Goal: Task Accomplishment & Management: Use online tool/utility

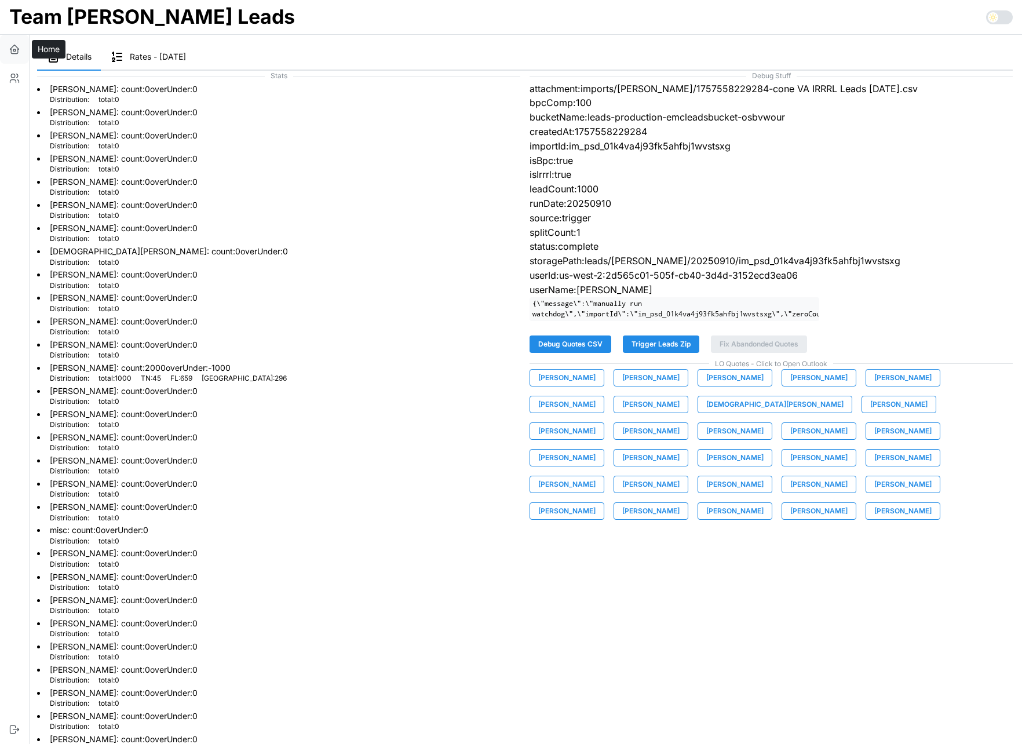
click at [17, 51] on icon "button" at bounding box center [14, 51] width 7 height 5
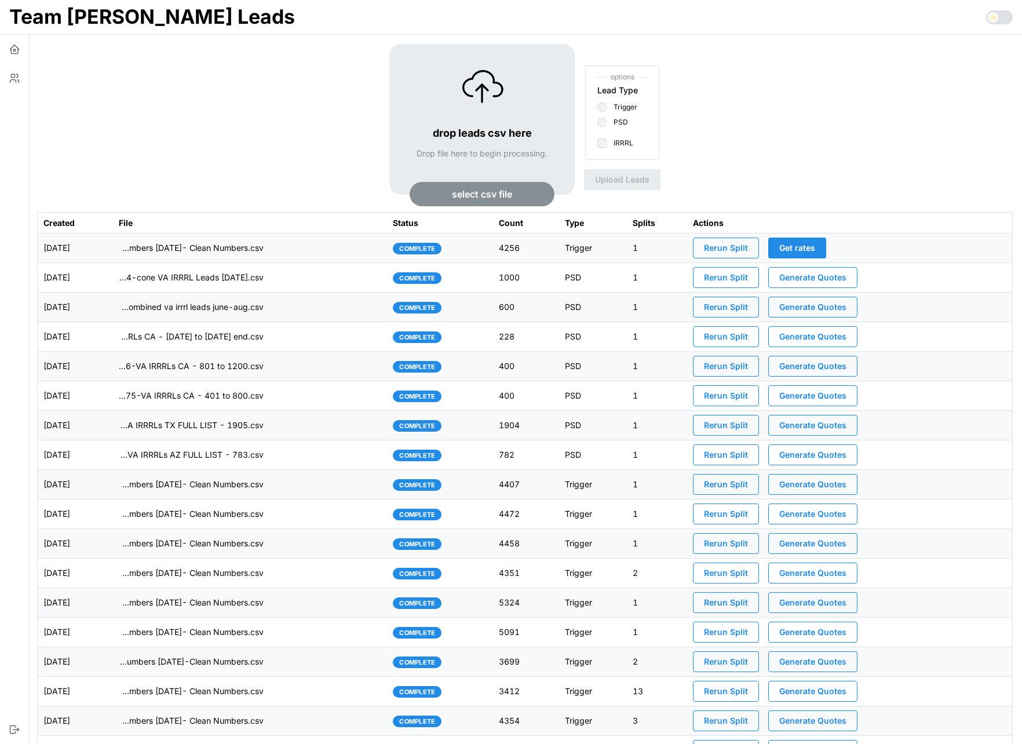
click at [329, 283] on td "imports/[PERSON_NAME]/1757558229284-cone VA IRRRL Leads [DATE].csv" at bounding box center [250, 278] width 274 height 30
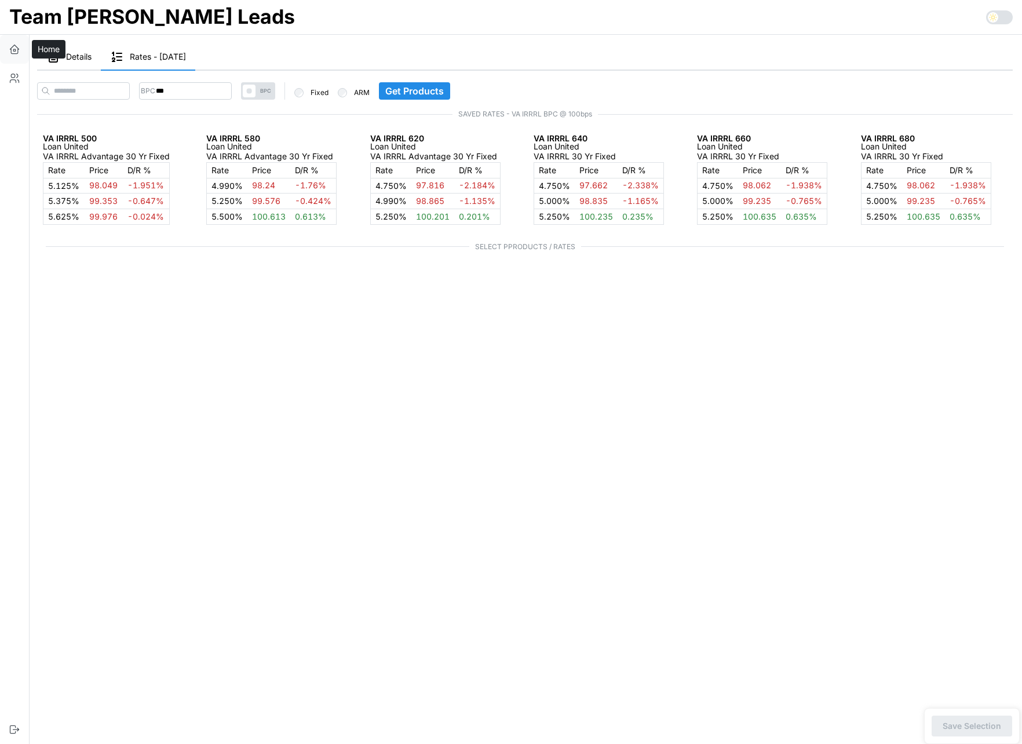
click at [13, 46] on icon "button" at bounding box center [14, 47] width 9 height 5
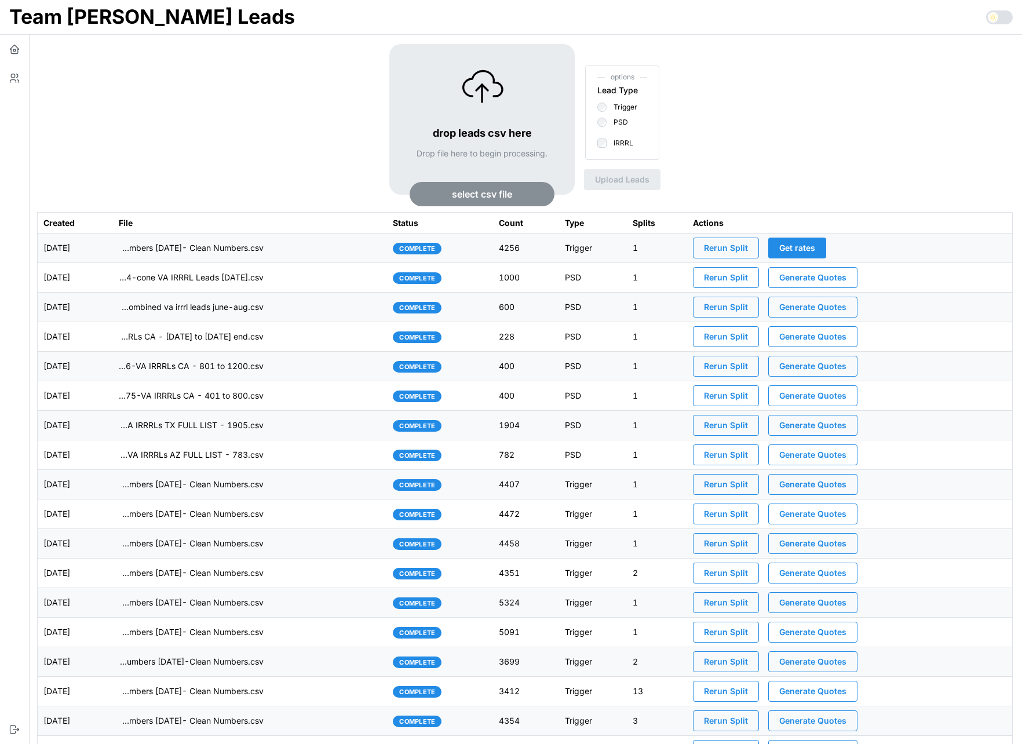
click at [236, 181] on div "drop leads csv here Drop file here to begin processing. select csv file options…" at bounding box center [524, 128] width 975 height 168
click at [17, 44] on icon "button" at bounding box center [15, 49] width 12 height 12
click at [196, 280] on p "imports/jeremy/1757558229284-cone VA IRRRL Leads August 2025.csv" at bounding box center [191, 278] width 145 height 12
click at [820, 279] on span "Generate Quotes" at bounding box center [812, 278] width 67 height 20
click at [813, 306] on span "Generate Quotes" at bounding box center [812, 307] width 67 height 20
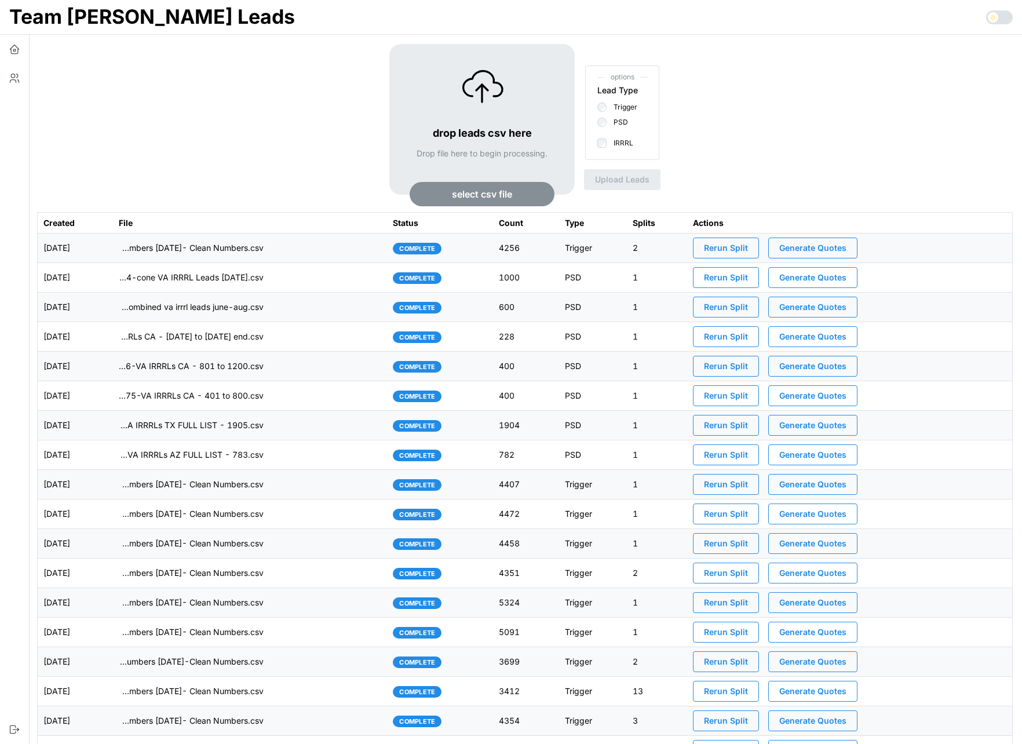
click at [307, 315] on td "imports/[PERSON_NAME]/1757540021979-combined va irrrl leads june-aug.csv" at bounding box center [250, 307] width 274 height 30
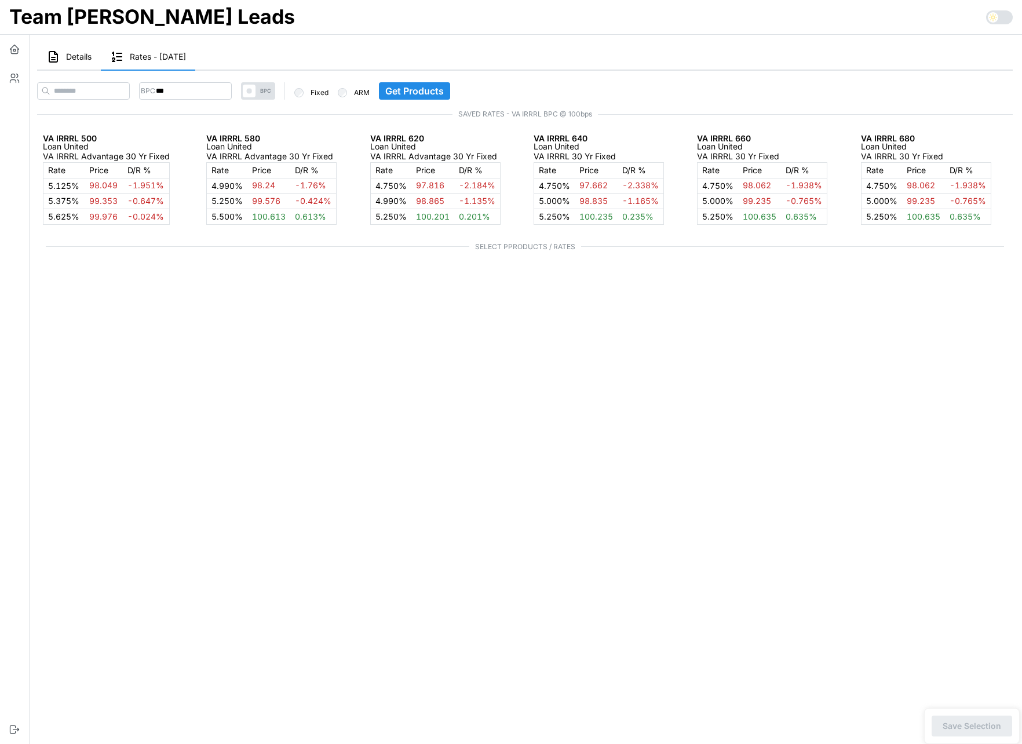
click at [75, 60] on span "Details" at bounding box center [78, 57] width 25 height 8
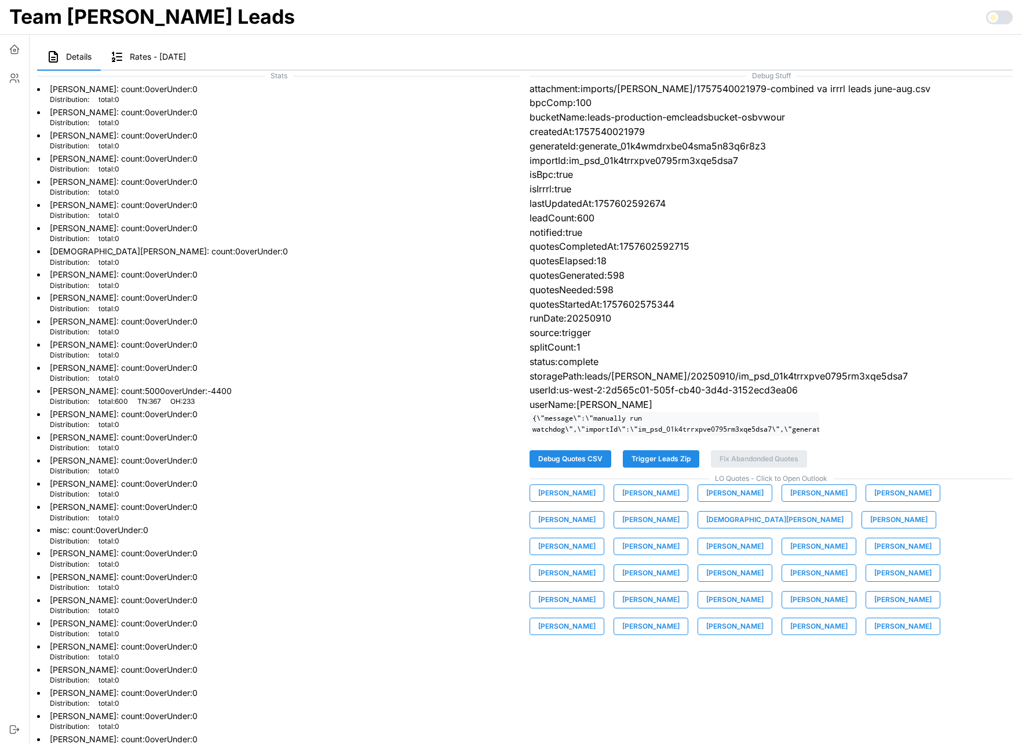
click at [874, 551] on span "[PERSON_NAME]" at bounding box center [902, 546] width 57 height 16
click at [17, 46] on icon "button" at bounding box center [15, 49] width 12 height 12
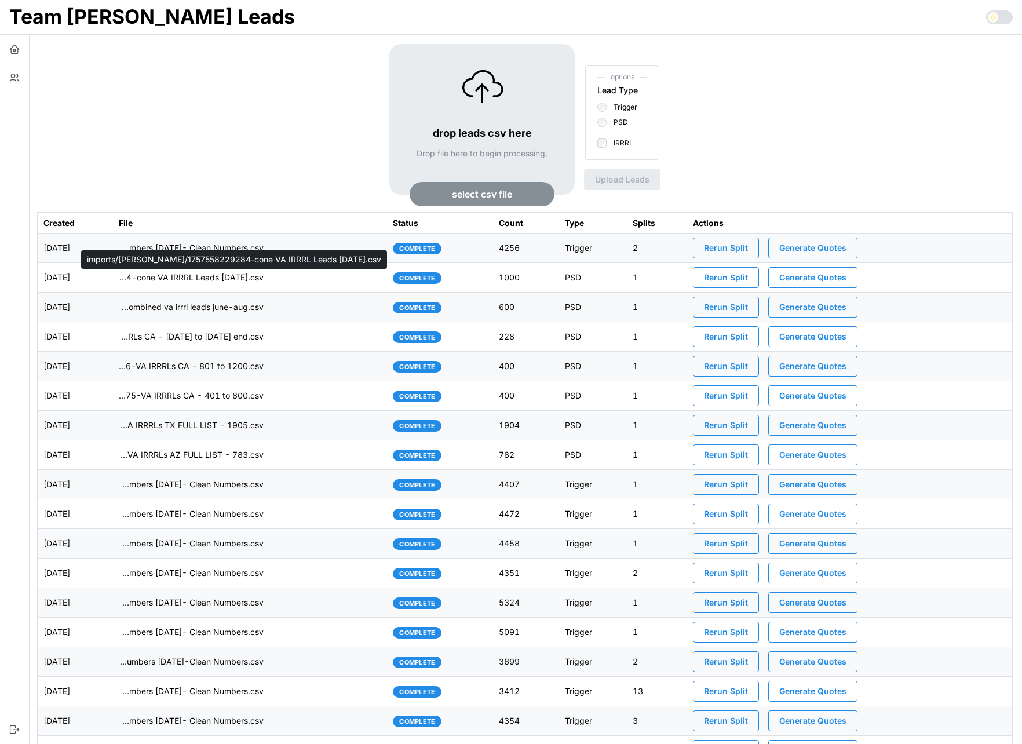
click at [228, 277] on p "imports/[PERSON_NAME]/1757558229284-cone VA IRRRL Leads [DATE].csv" at bounding box center [191, 278] width 145 height 12
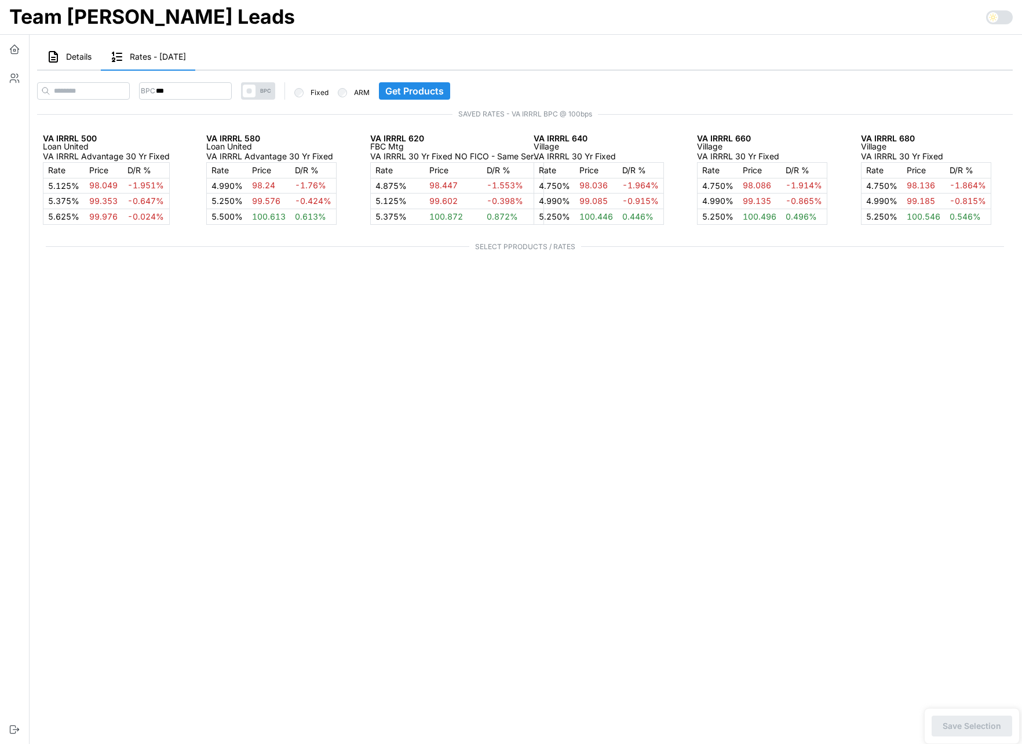
click at [75, 48] on button "Details" at bounding box center [69, 57] width 64 height 27
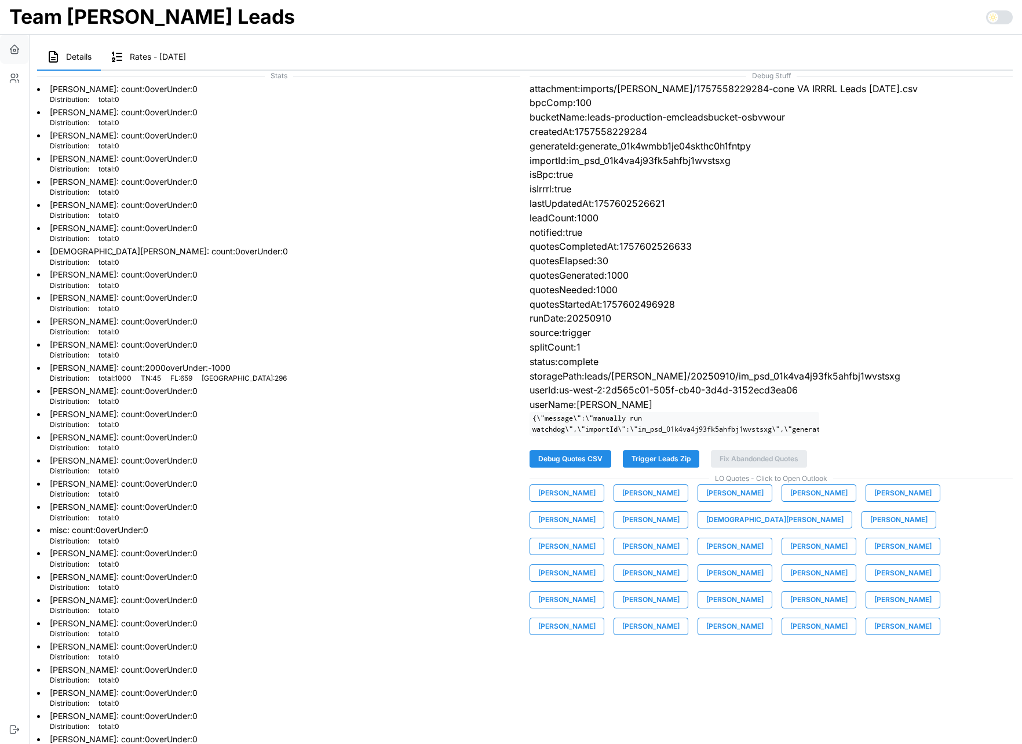
click at [13, 46] on icon "button" at bounding box center [14, 47] width 9 height 5
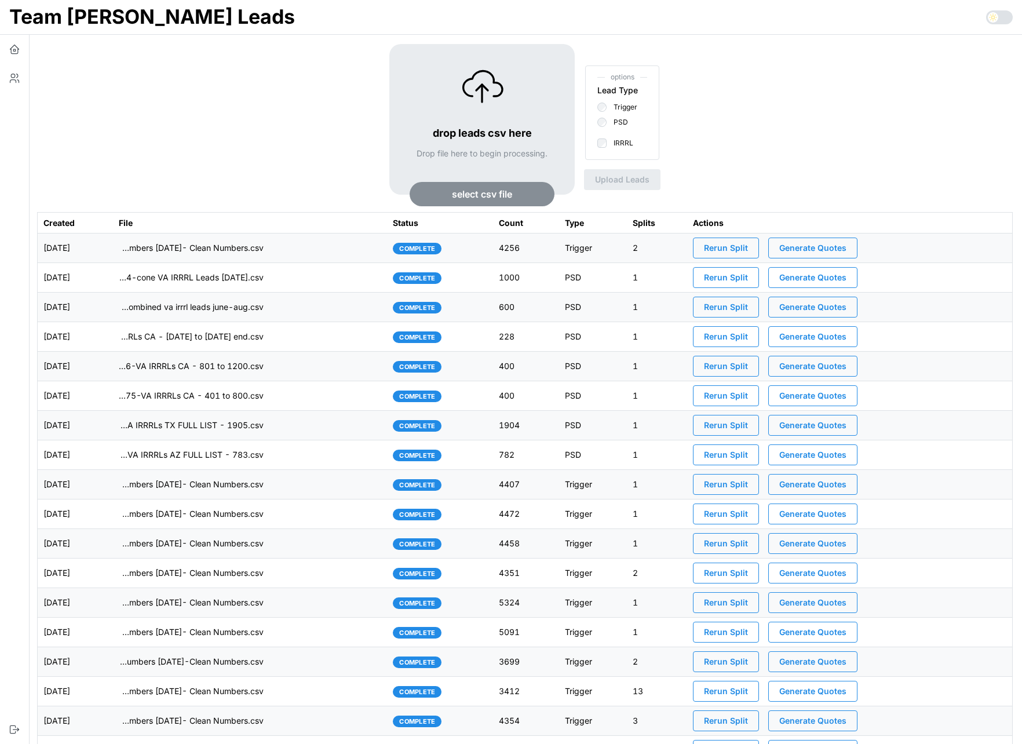
click at [135, 97] on div "drop leads csv here Drop file here to begin processing. select csv file options…" at bounding box center [524, 128] width 975 height 168
click at [250, 182] on div "drop leads csv here Drop file here to begin processing. select csv file options…" at bounding box center [524, 128] width 975 height 168
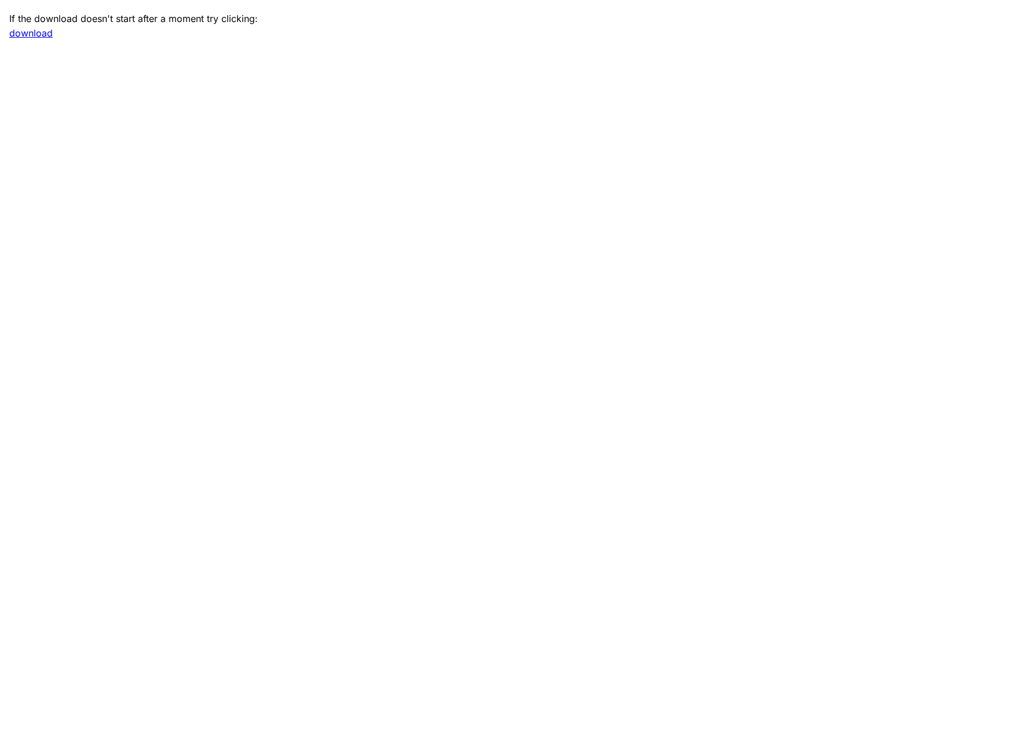
click at [313, 555] on main "If the download doesn't start after a moment try clicking: download" at bounding box center [511, 372] width 1022 height 744
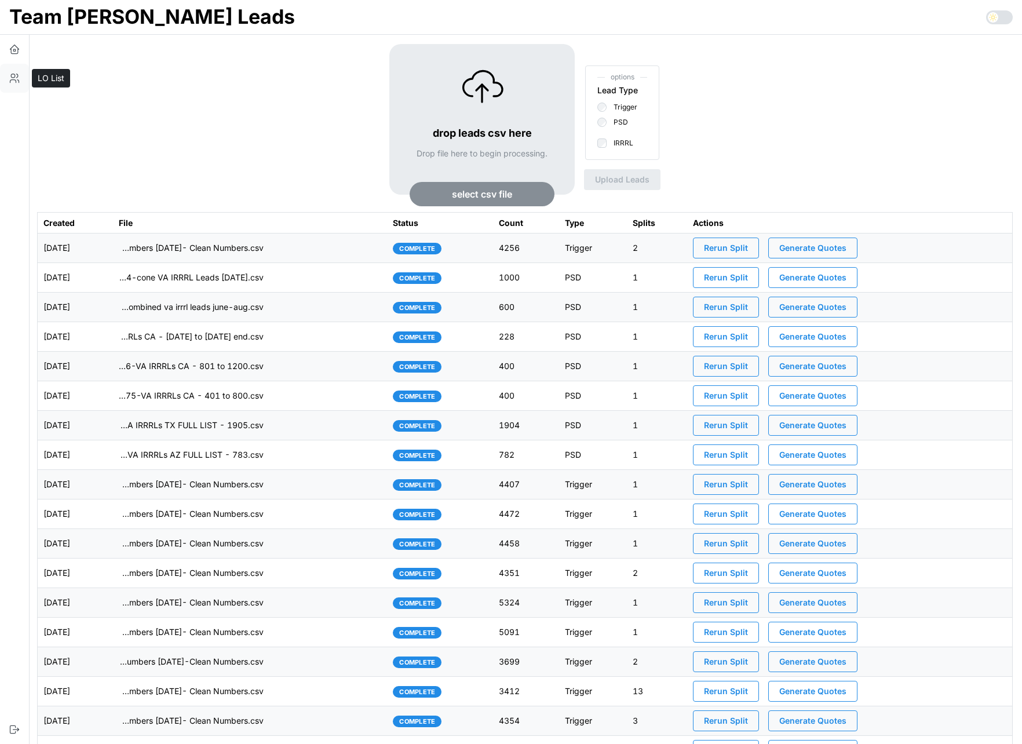
click at [12, 81] on icon "button" at bounding box center [15, 78] width 12 height 12
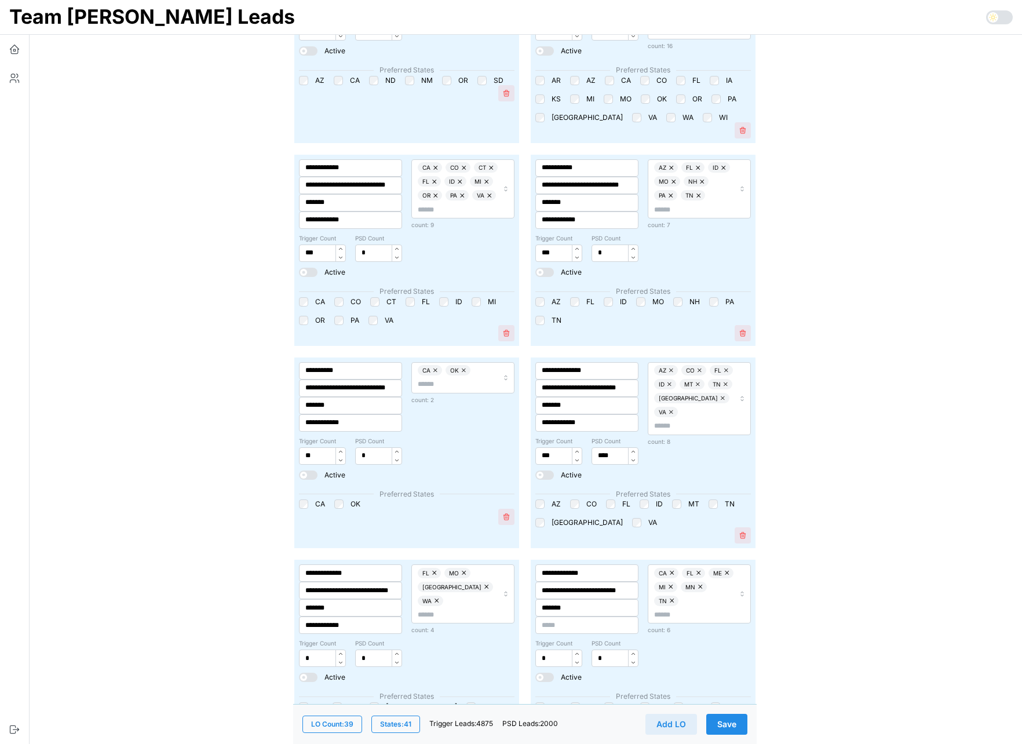
scroll to position [896, 0]
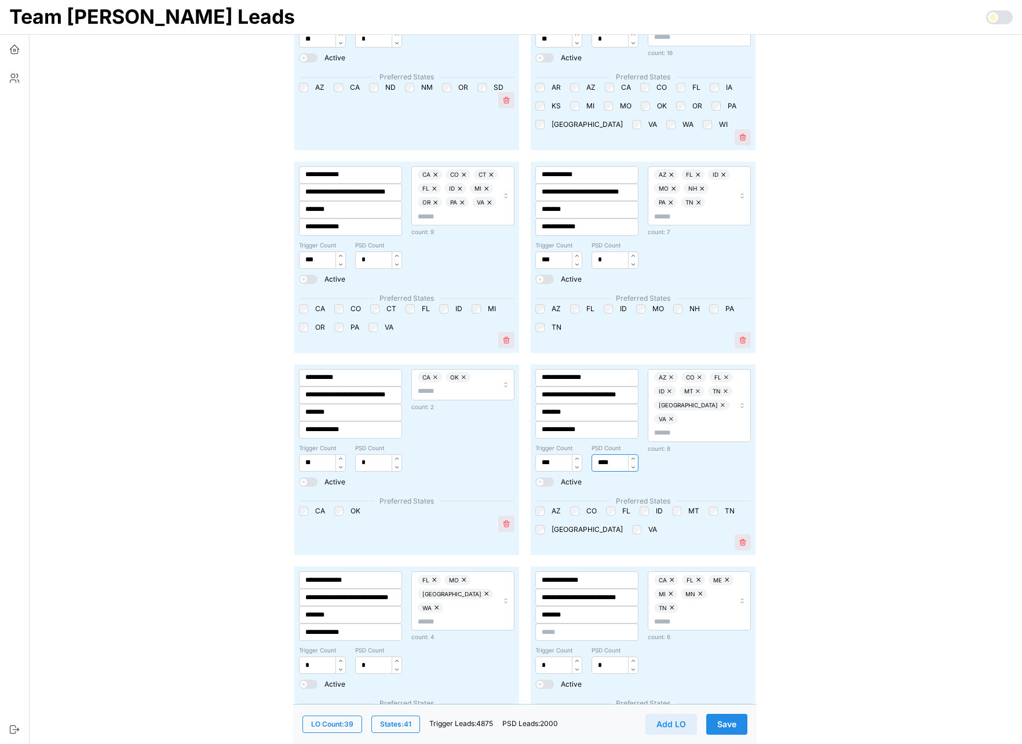
click at [605, 465] on input "****" at bounding box center [614, 462] width 47 height 17
type input "*"
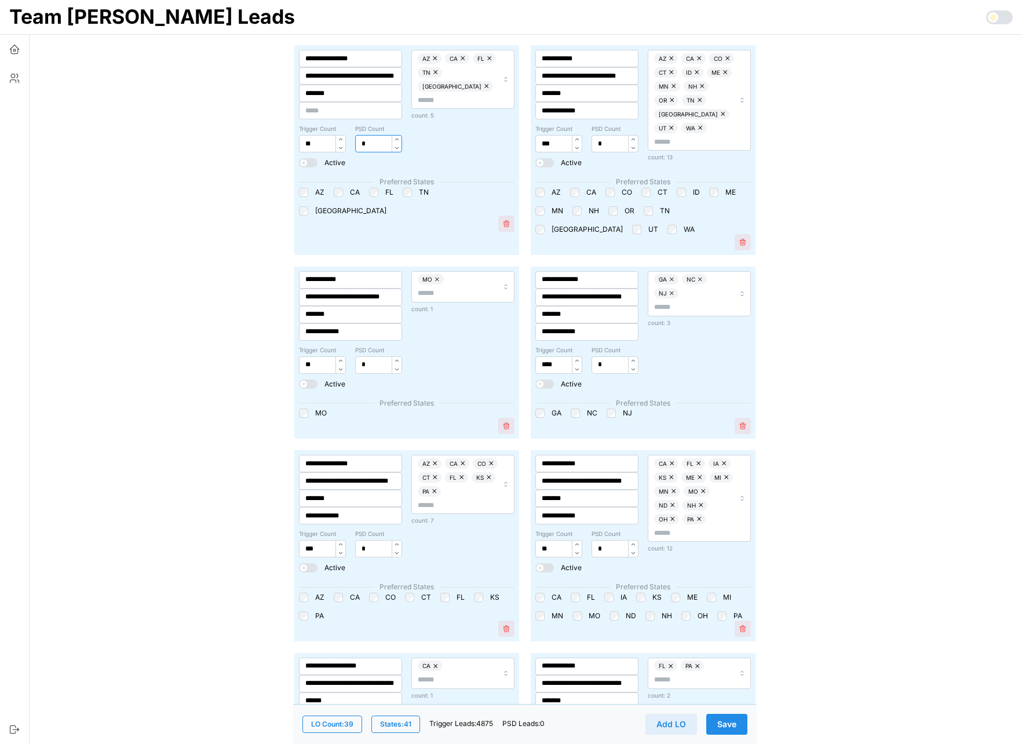
click at [371, 147] on input "*" at bounding box center [378, 143] width 47 height 17
type input "****"
click at [737, 725] on button "Save" at bounding box center [726, 724] width 41 height 21
click at [6, 46] on button "button" at bounding box center [14, 49] width 29 height 29
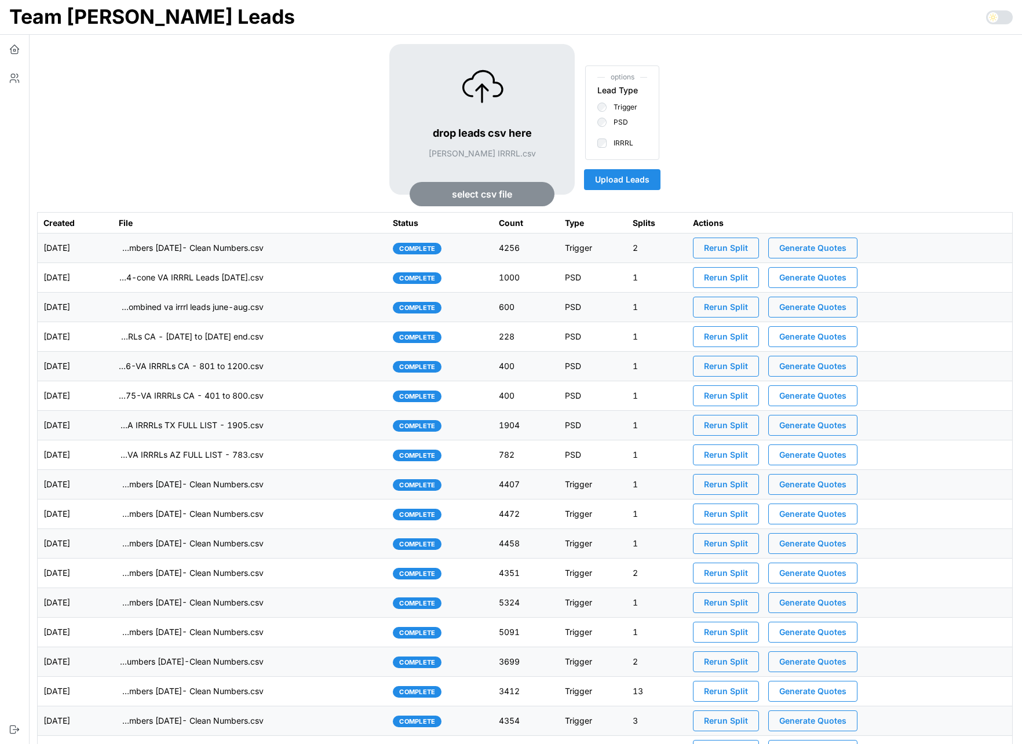
click at [625, 185] on span "Upload Leads" at bounding box center [622, 180] width 54 height 20
click at [306, 310] on td "imports/[PERSON_NAME]/1757558229284-cone VA IRRRL Leads [DATE].csv" at bounding box center [250, 307] width 274 height 30
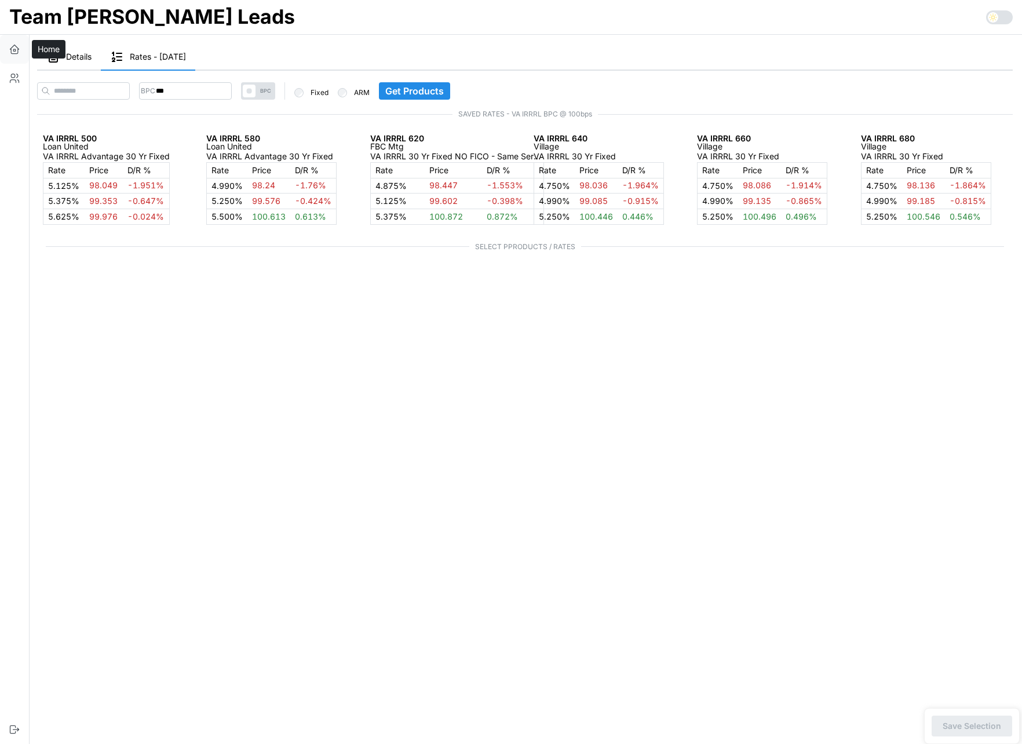
click at [13, 49] on icon "button" at bounding box center [14, 50] width 2 height 2
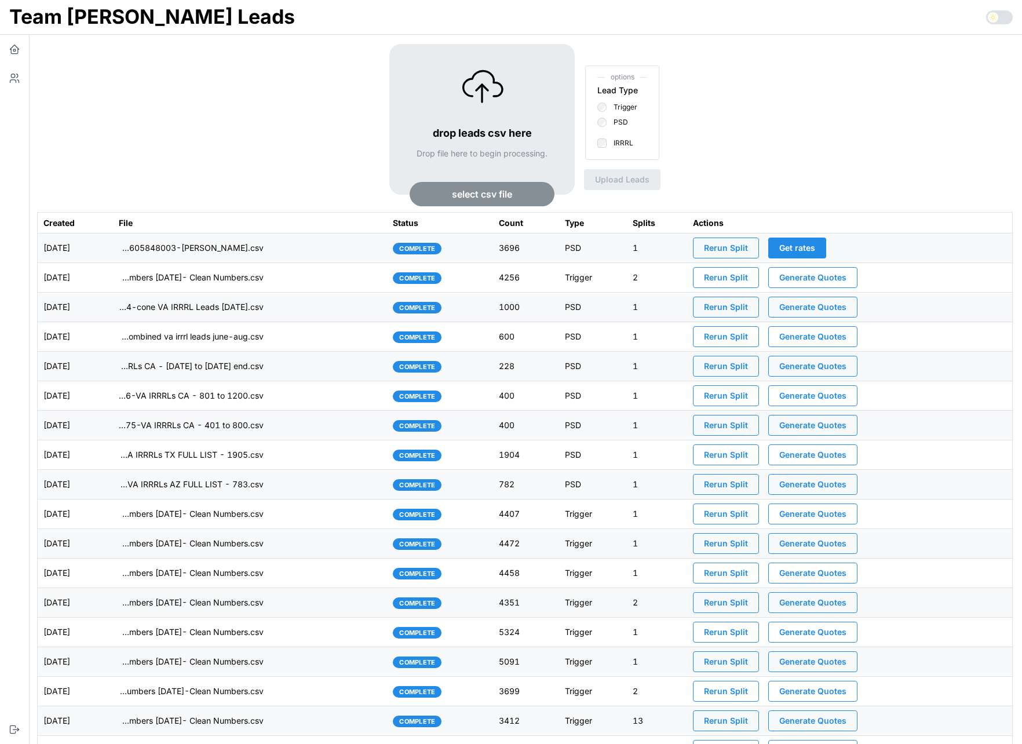
click at [328, 254] on td "imports/[PERSON_NAME]/1757605848003-[PERSON_NAME].csv" at bounding box center [250, 248] width 274 height 30
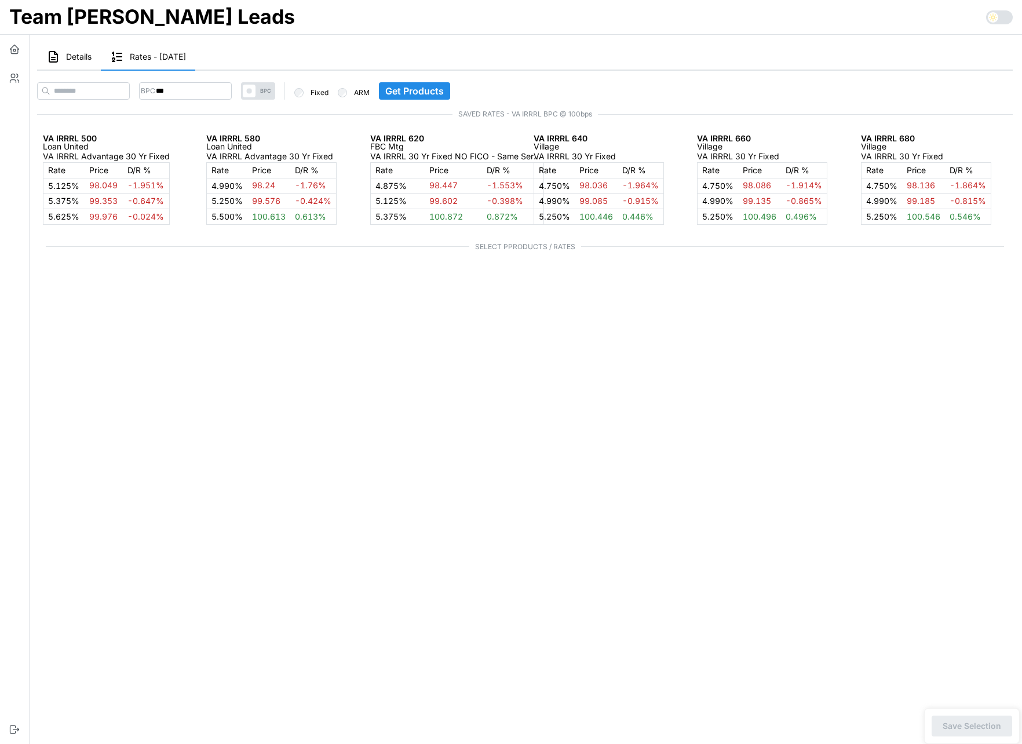
type input "***"
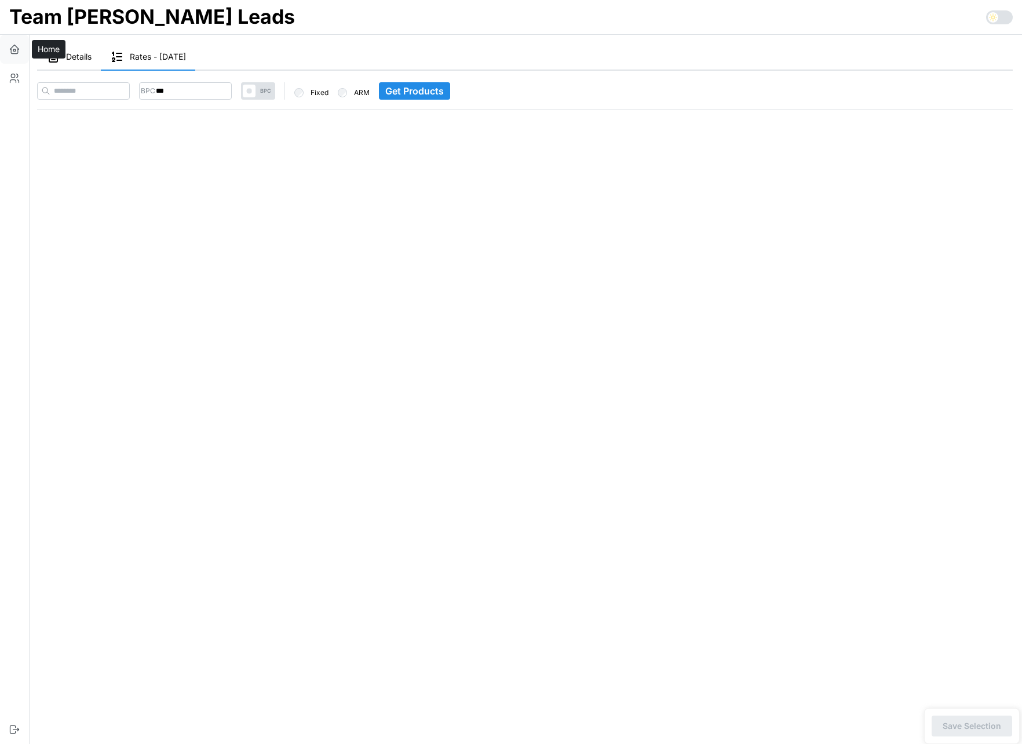
click at [15, 47] on icon "button" at bounding box center [15, 49] width 12 height 12
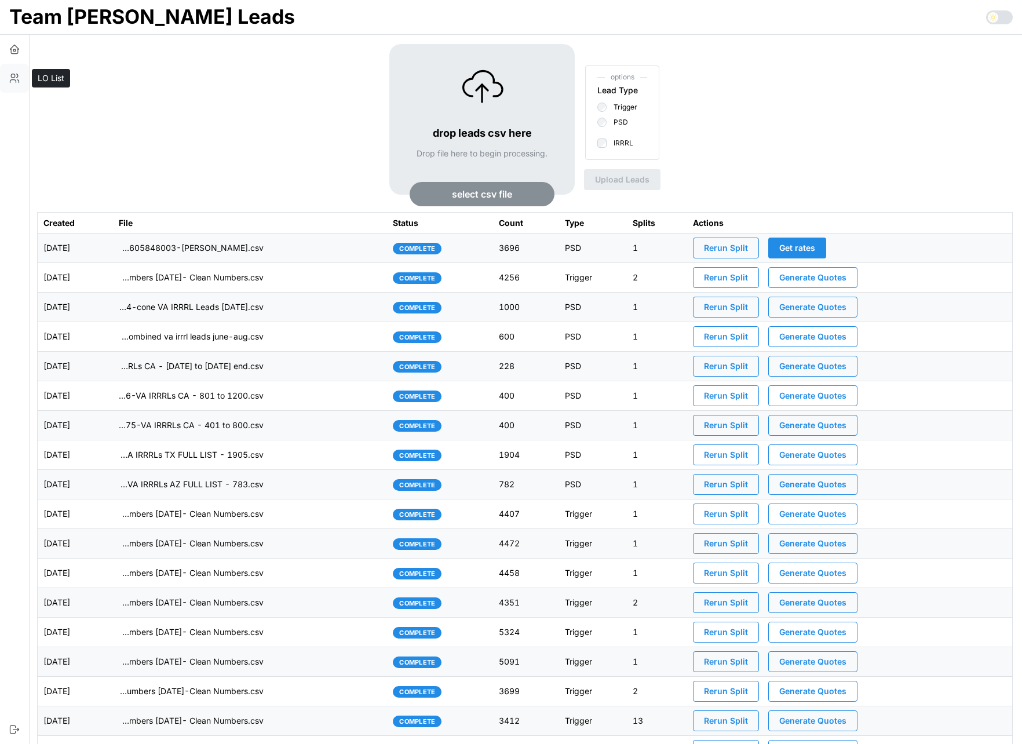
click at [8, 81] on button "button" at bounding box center [14, 78] width 29 height 29
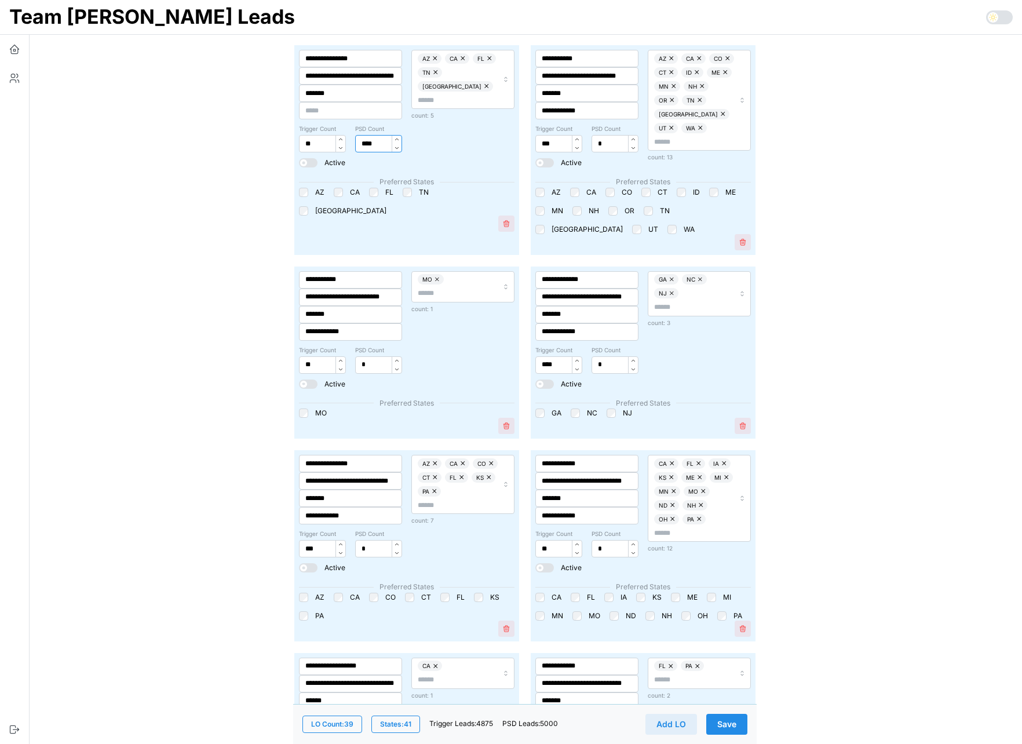
click at [376, 141] on input "****" at bounding box center [378, 143] width 47 height 17
type input "*"
click at [609, 150] on input "*" at bounding box center [614, 143] width 47 height 17
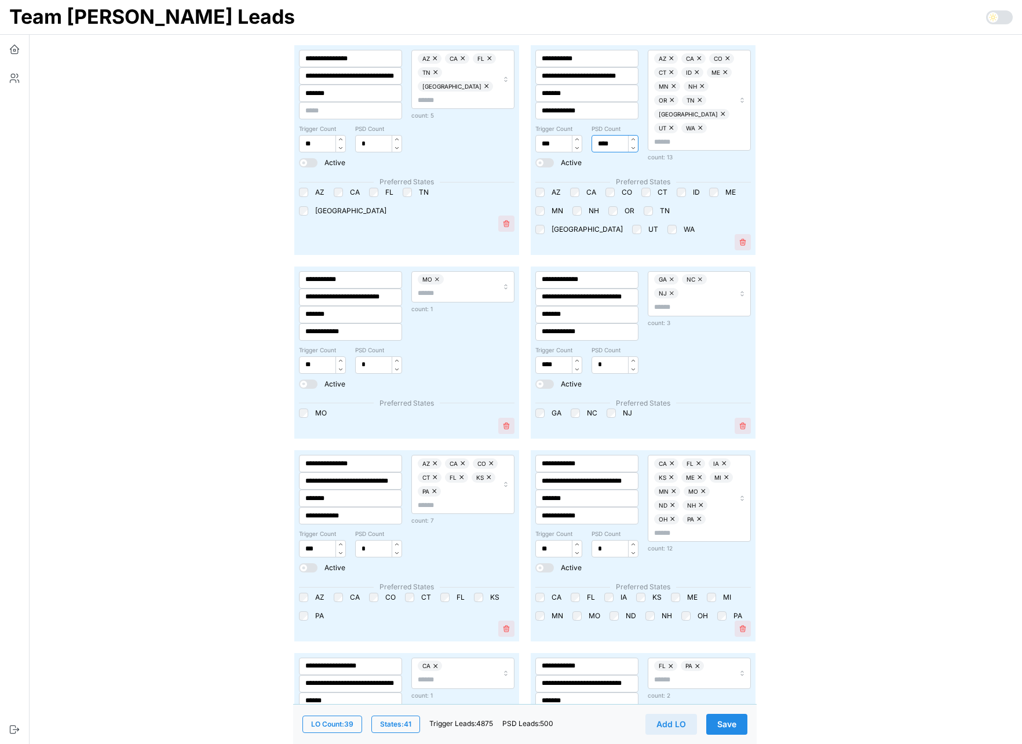
type input "****"
click at [740, 719] on button "Save" at bounding box center [726, 724] width 41 height 21
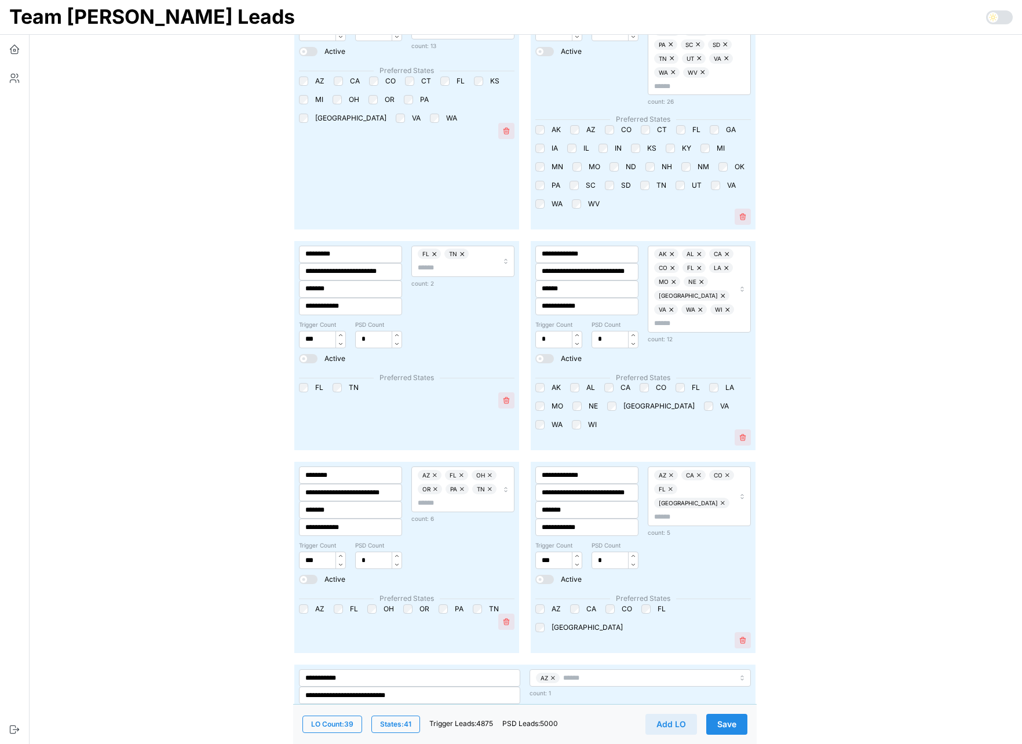
scroll to position [3552, 0]
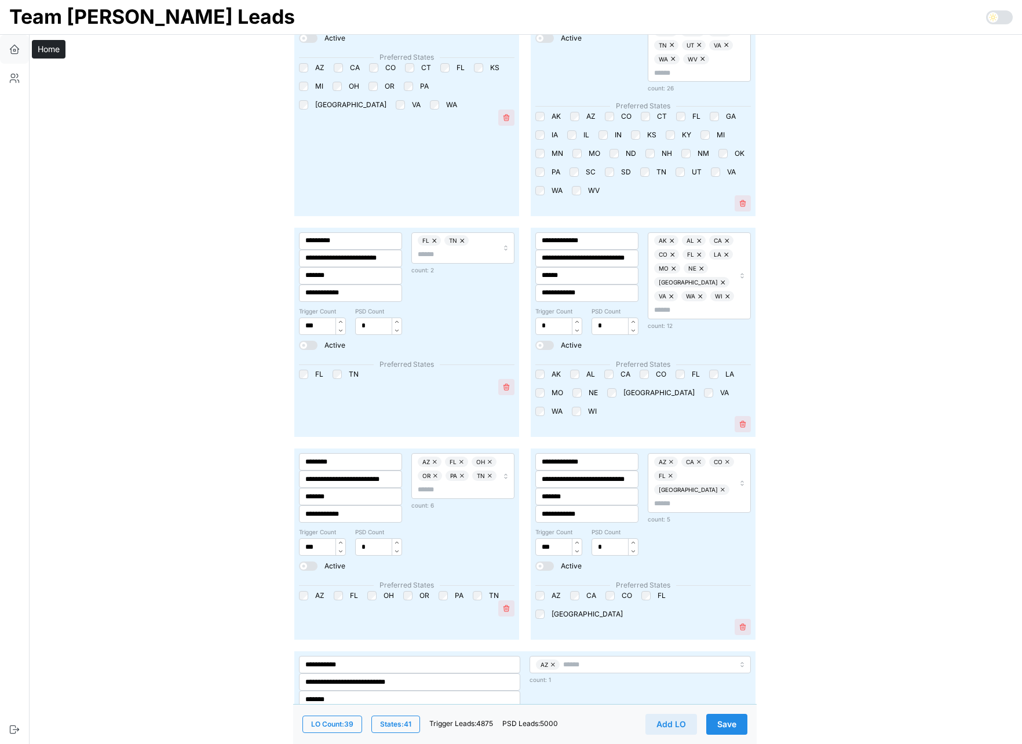
click at [16, 52] on icon "button" at bounding box center [15, 49] width 12 height 12
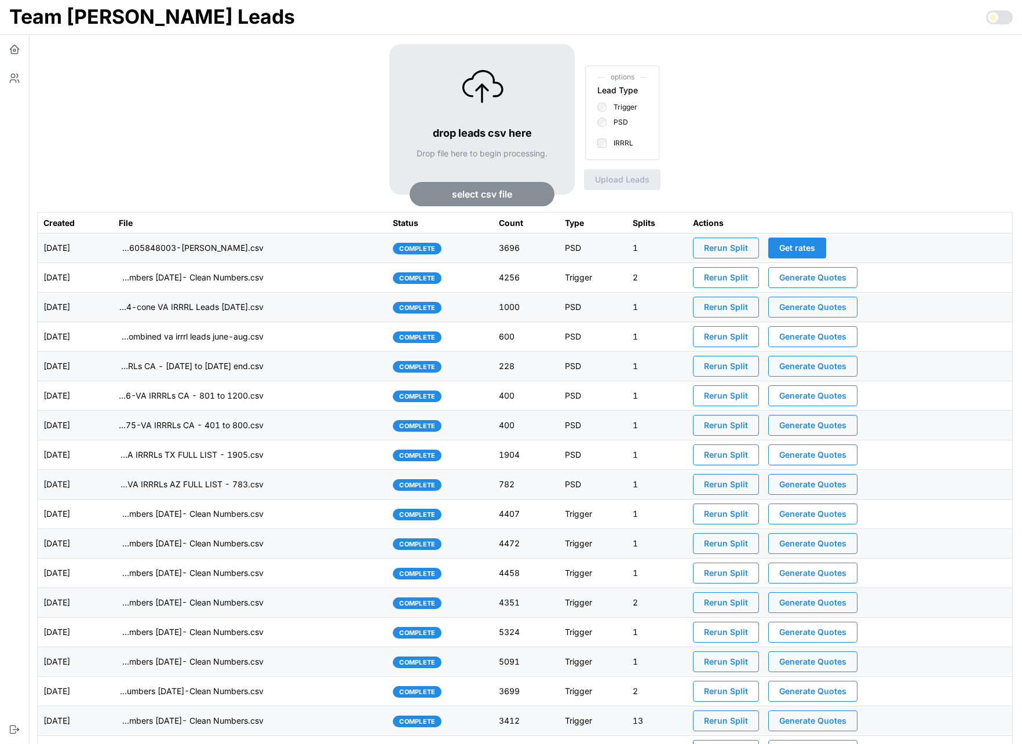
click at [731, 248] on span "Rerun Split" at bounding box center [726, 248] width 44 height 20
click at [815, 244] on span "Get rates" at bounding box center [797, 248] width 36 height 20
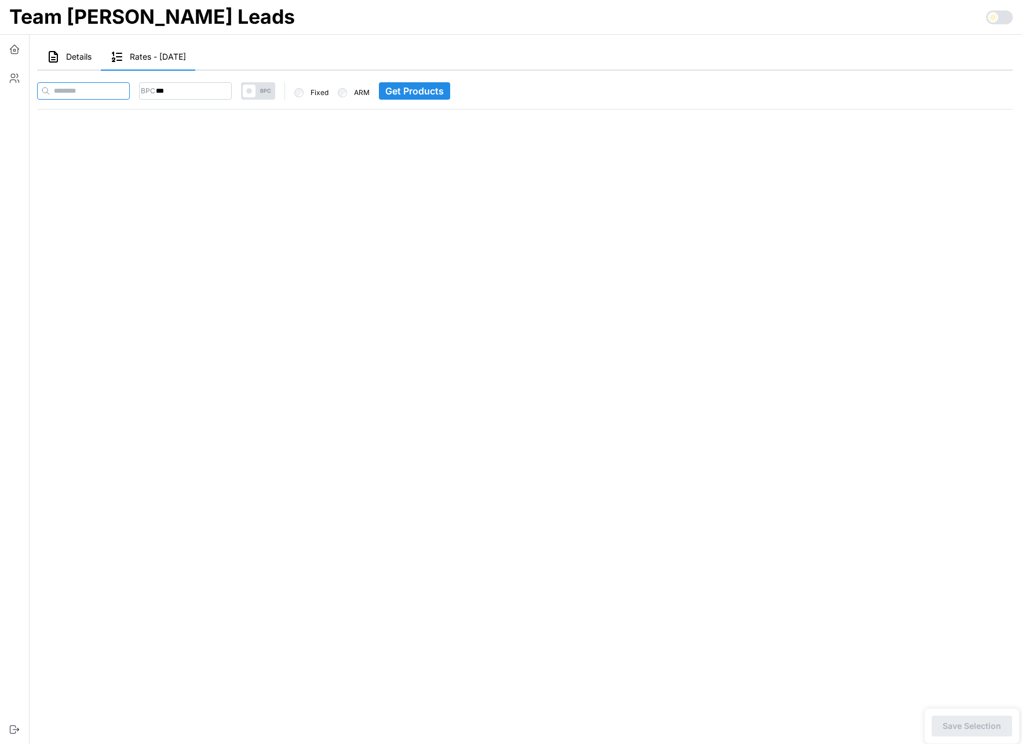
click at [101, 92] on input at bounding box center [83, 90] width 93 height 17
paste input "**********"
type input "**********"
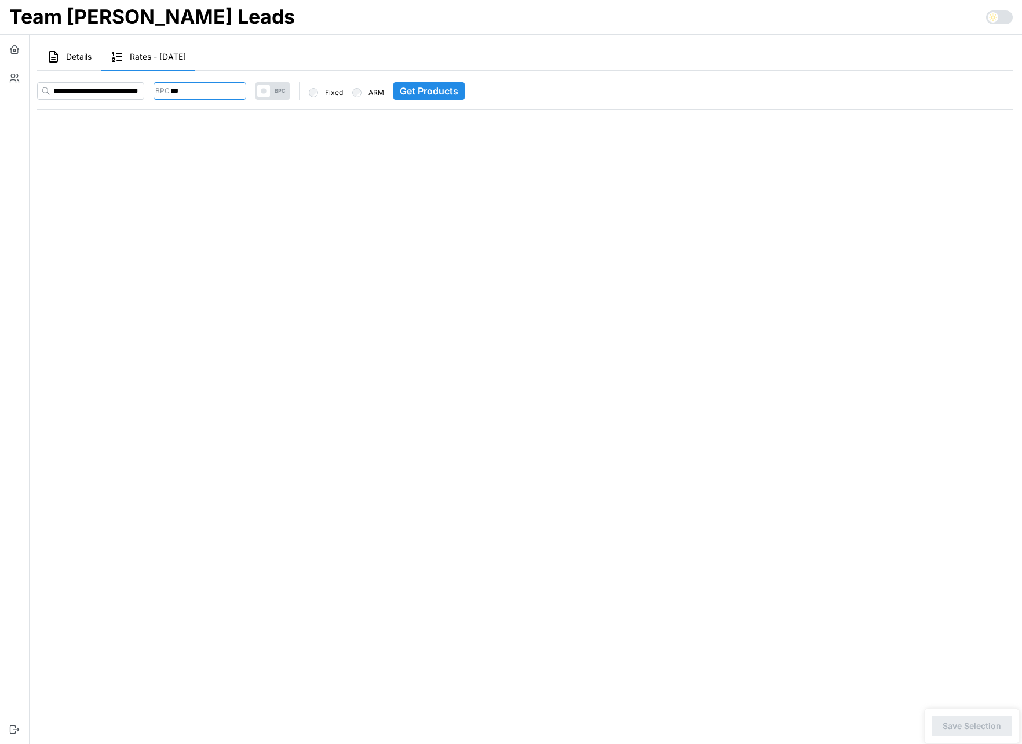
click at [205, 93] on input "***" at bounding box center [199, 90] width 93 height 17
type input "***"
click at [428, 91] on span "Get Products" at bounding box center [429, 91] width 58 height 16
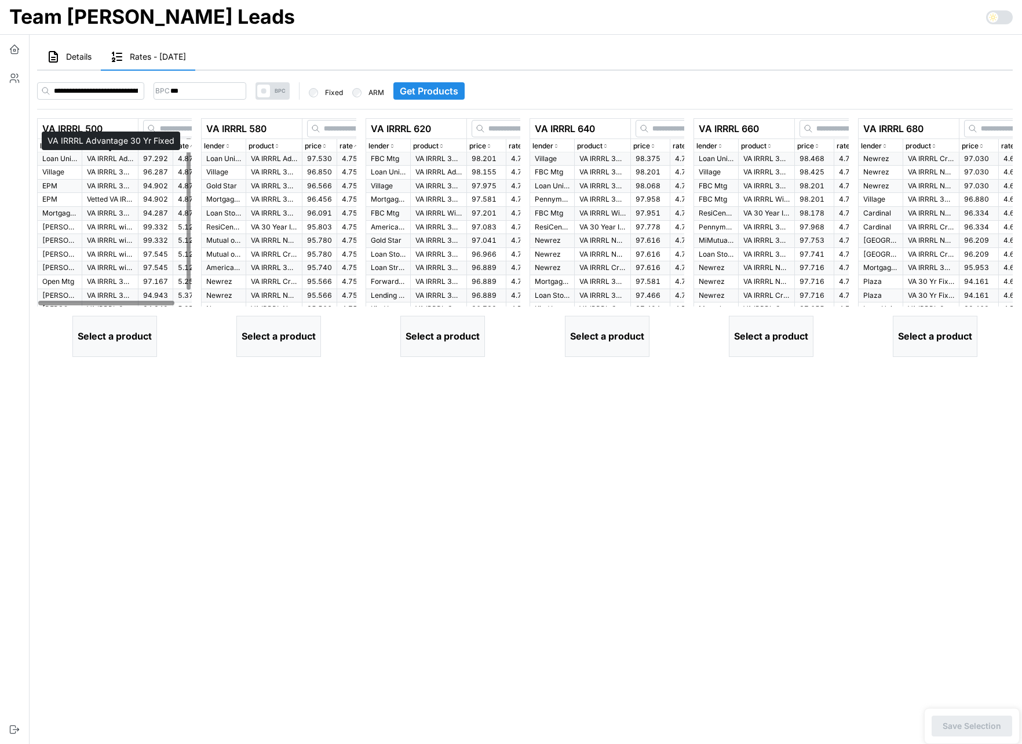
click at [101, 163] on p "VA IRRRL Advantage 30 Yr Fixed" at bounding box center [110, 159] width 46 height 10
click at [220, 159] on p "Loan United" at bounding box center [223, 159] width 35 height 10
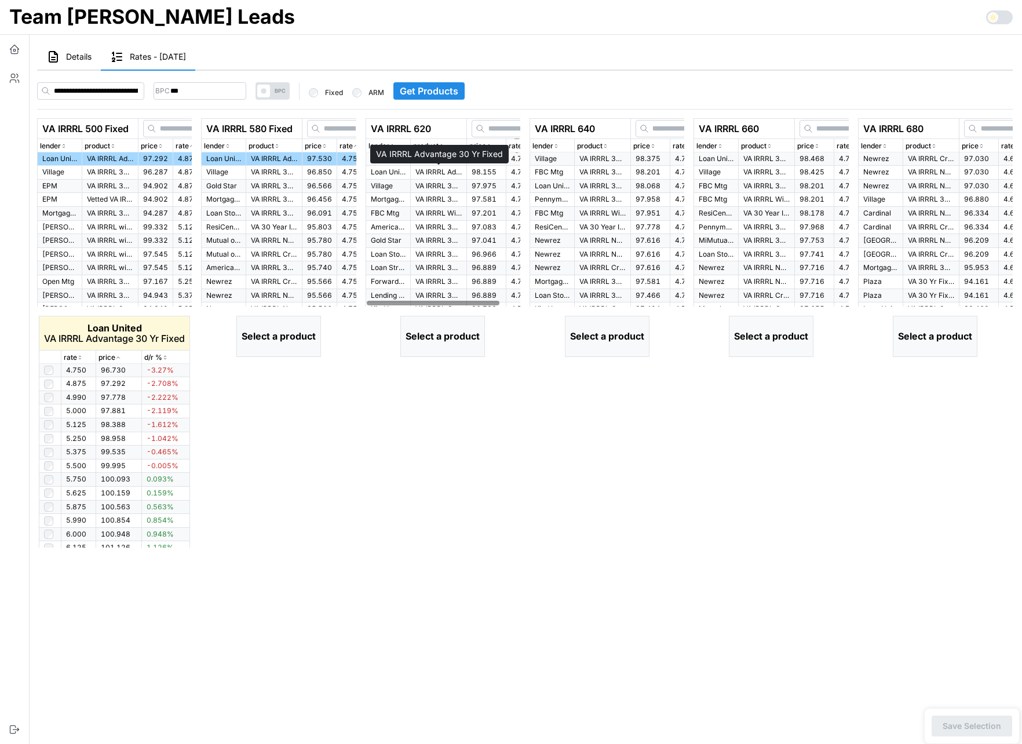
click at [432, 174] on p "VA IRRRL Advantage 30 Yr Fixed" at bounding box center [438, 172] width 46 height 10
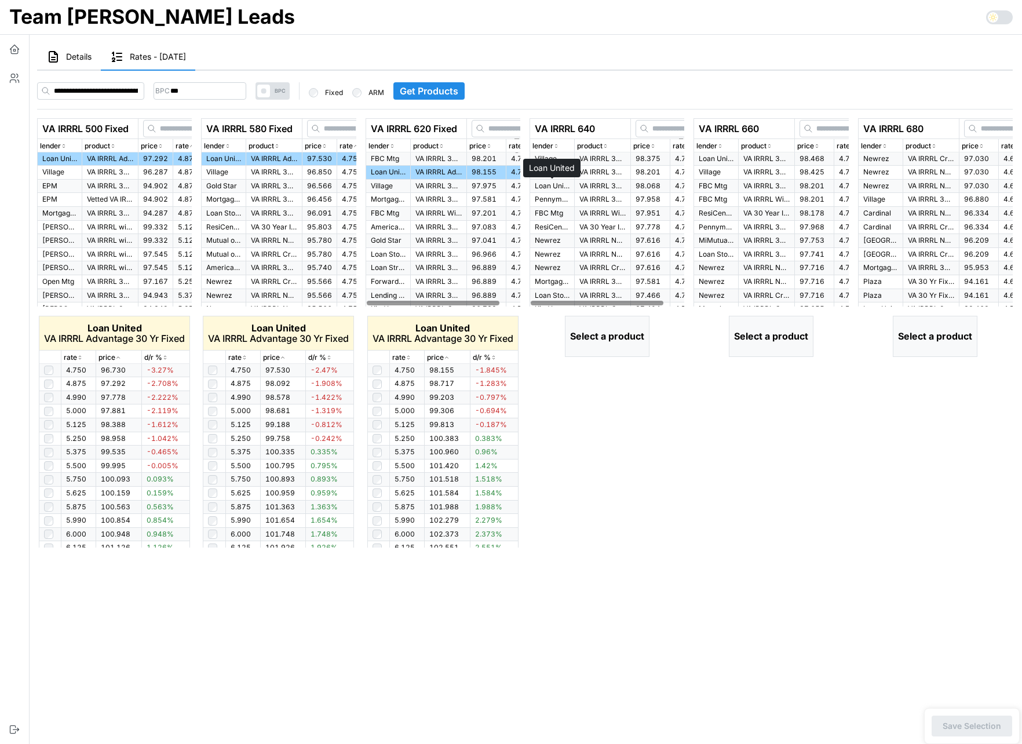
click at [562, 186] on p "Loan United" at bounding box center [552, 186] width 35 height 10
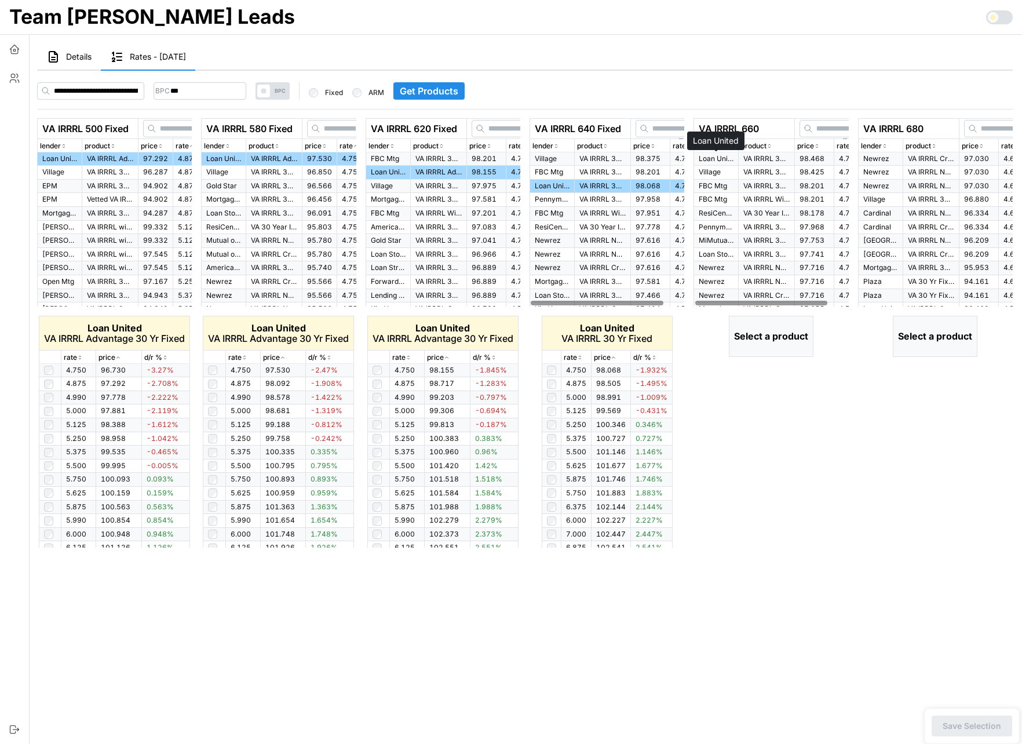
click at [714, 160] on p "Loan United" at bounding box center [716, 159] width 35 height 10
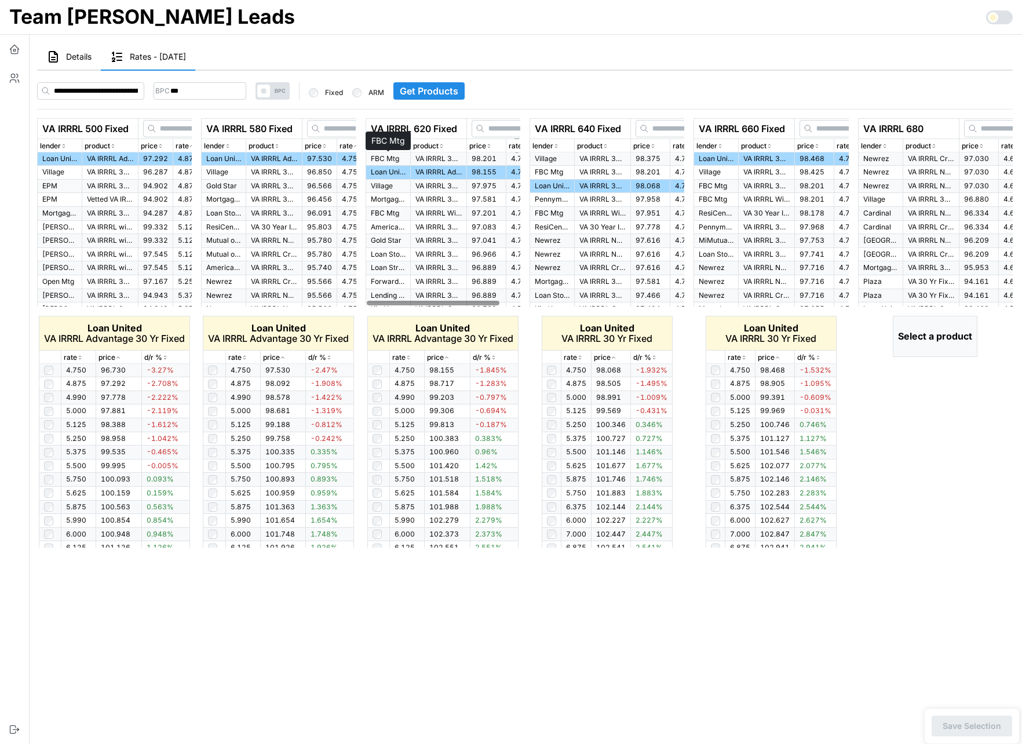
click at [383, 160] on p "FBC Mtg" at bounding box center [388, 159] width 35 height 10
click at [554, 160] on p "Village" at bounding box center [552, 159] width 35 height 10
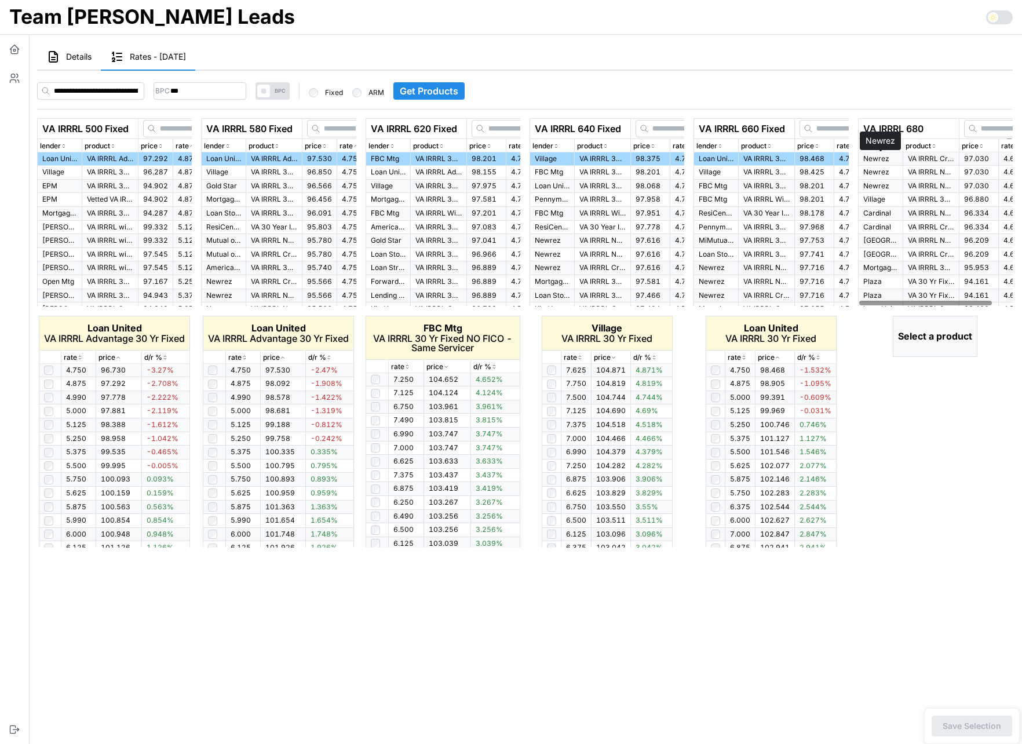
click at [890, 162] on p "Newrez" at bounding box center [880, 159] width 35 height 10
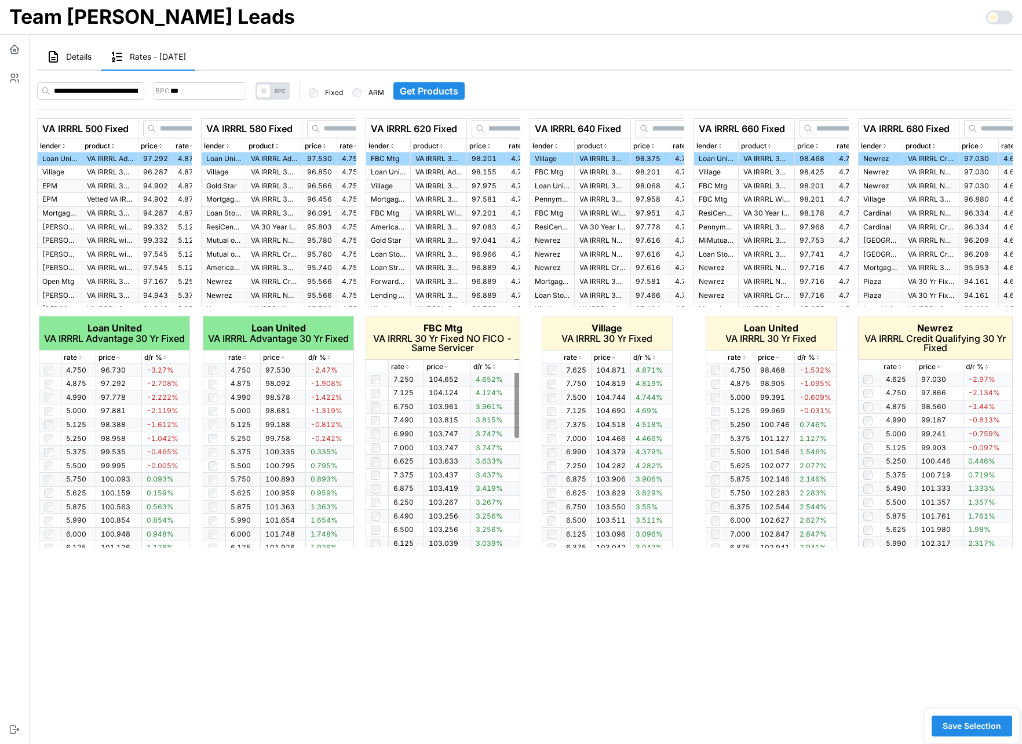
click at [445, 364] on icon "button" at bounding box center [446, 366] width 6 height 7
click at [614, 355] on icon "button" at bounding box center [613, 357] width 6 height 7
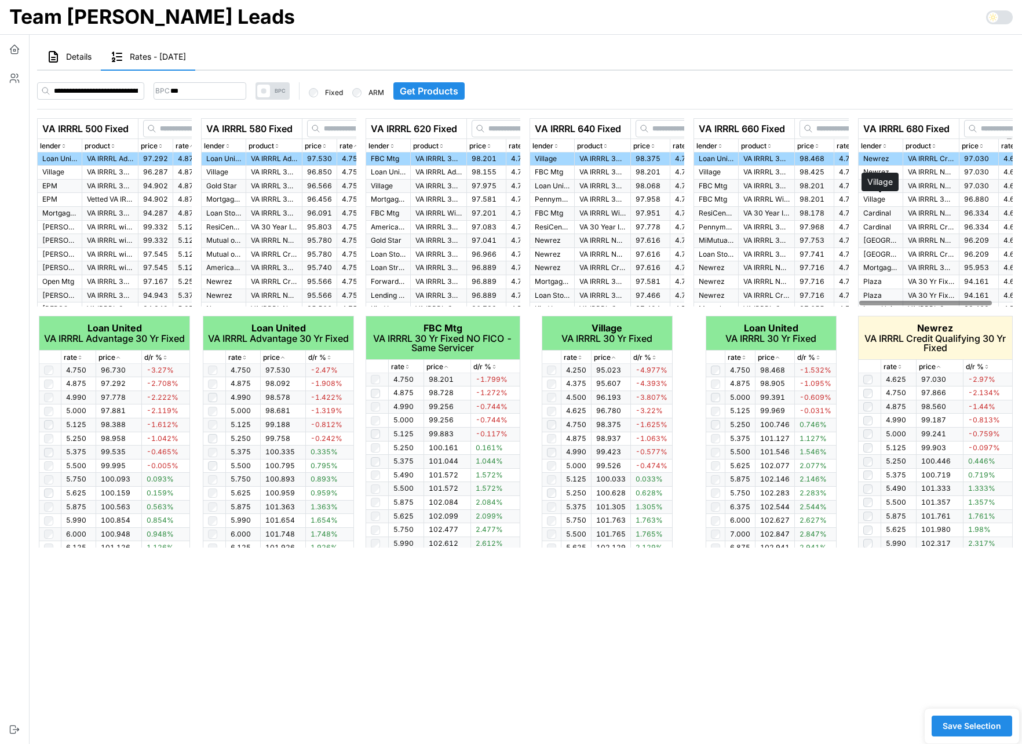
click at [886, 197] on p "Village" at bounding box center [880, 200] width 35 height 10
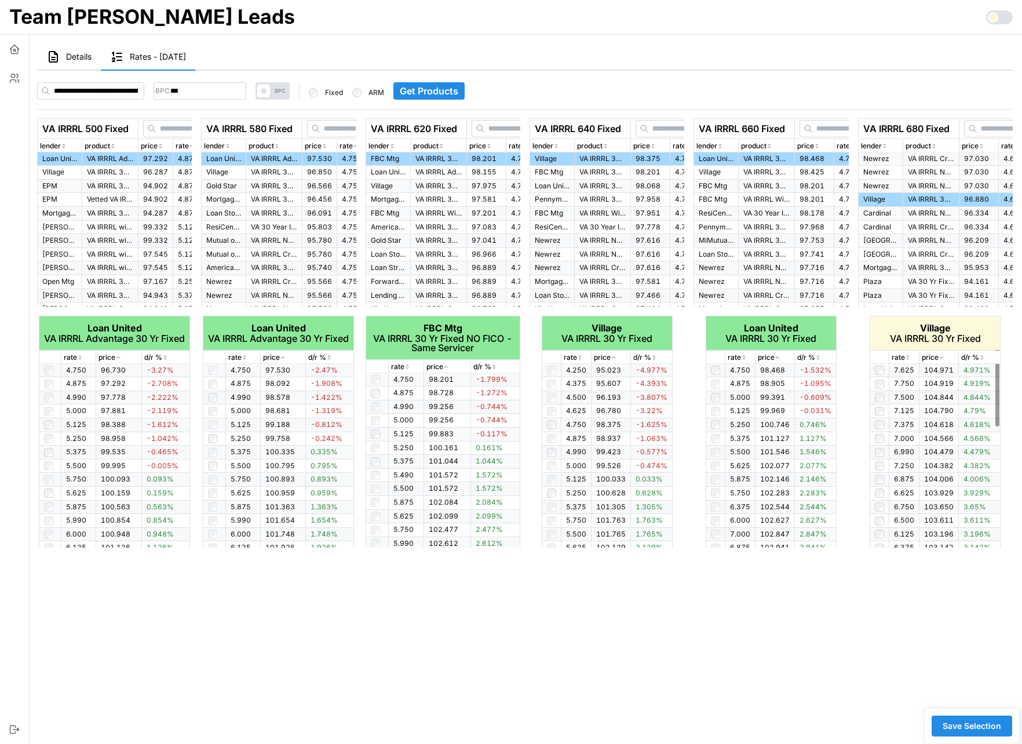
click at [941, 356] on icon "button" at bounding box center [941, 357] width 6 height 7
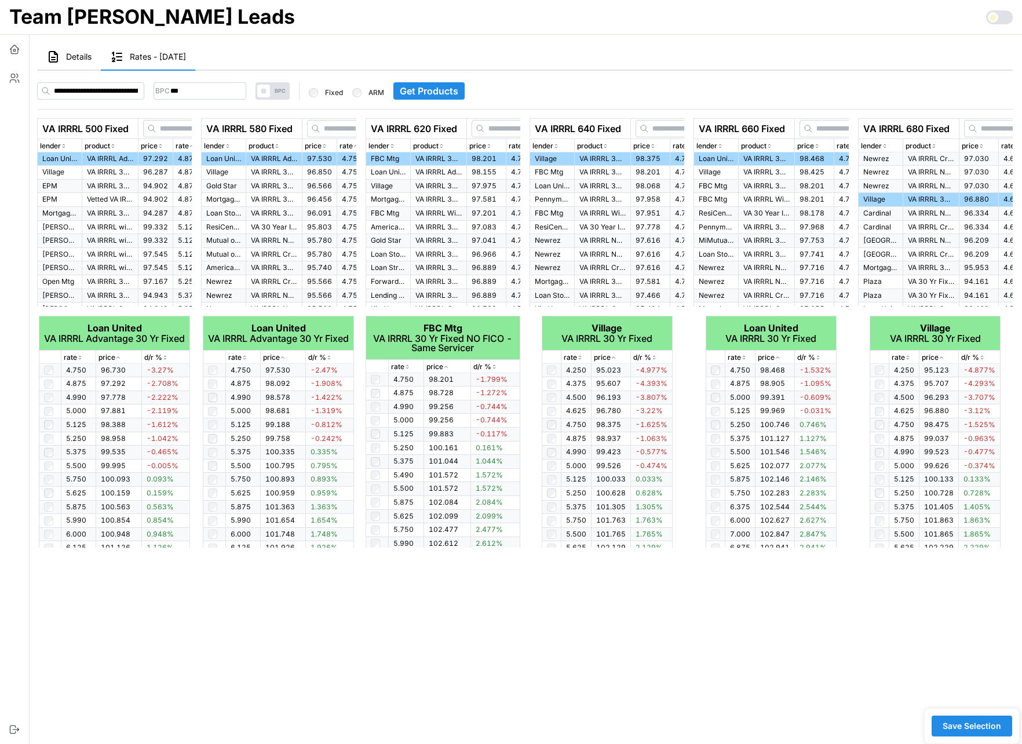
click at [974, 726] on span "Save Selection" at bounding box center [971, 726] width 58 height 20
click at [438, 633] on main "Details Rates - 2025-09-11 Stats Andre Makapagal : count: 0 overUnder: 0 Distri…" at bounding box center [520, 372] width 1003 height 744
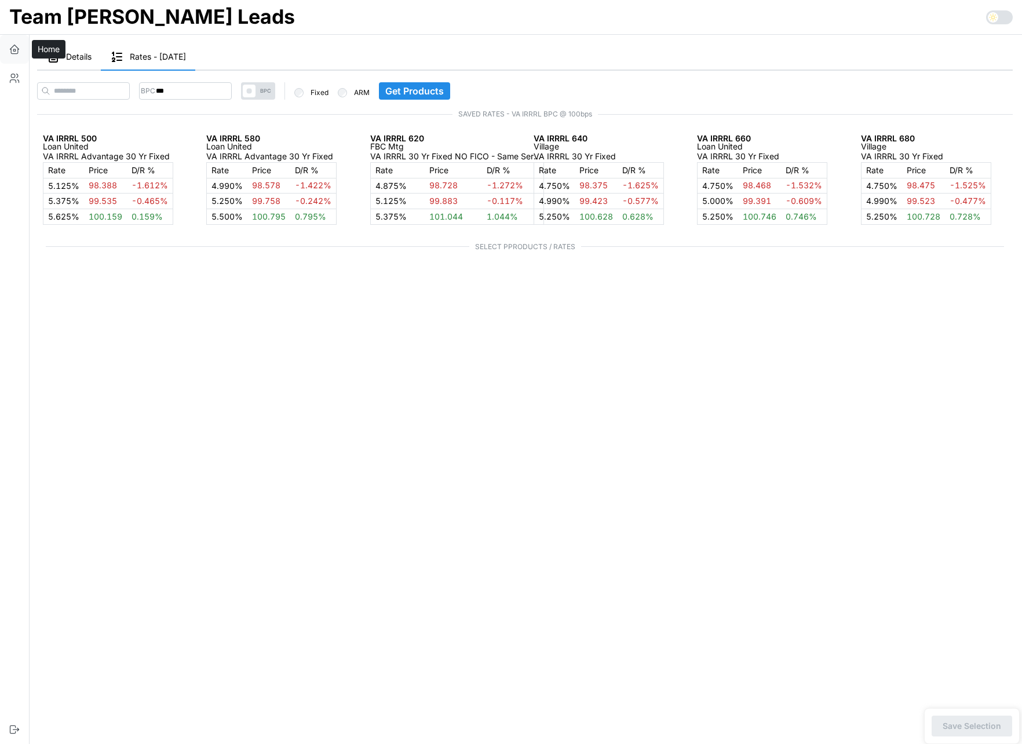
click at [17, 48] on icon "button" at bounding box center [15, 49] width 12 height 12
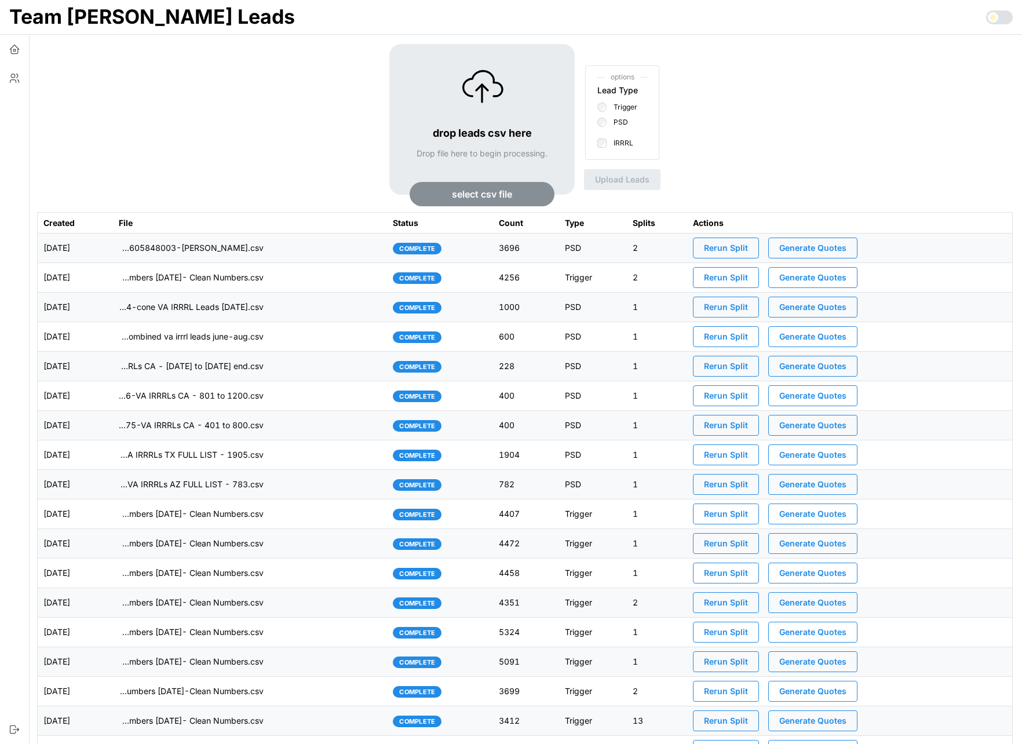
click at [816, 246] on span "Generate Quotes" at bounding box center [812, 248] width 67 height 20
click at [330, 250] on td "imports/[PERSON_NAME]/1757605848003-[PERSON_NAME].csv" at bounding box center [250, 248] width 274 height 30
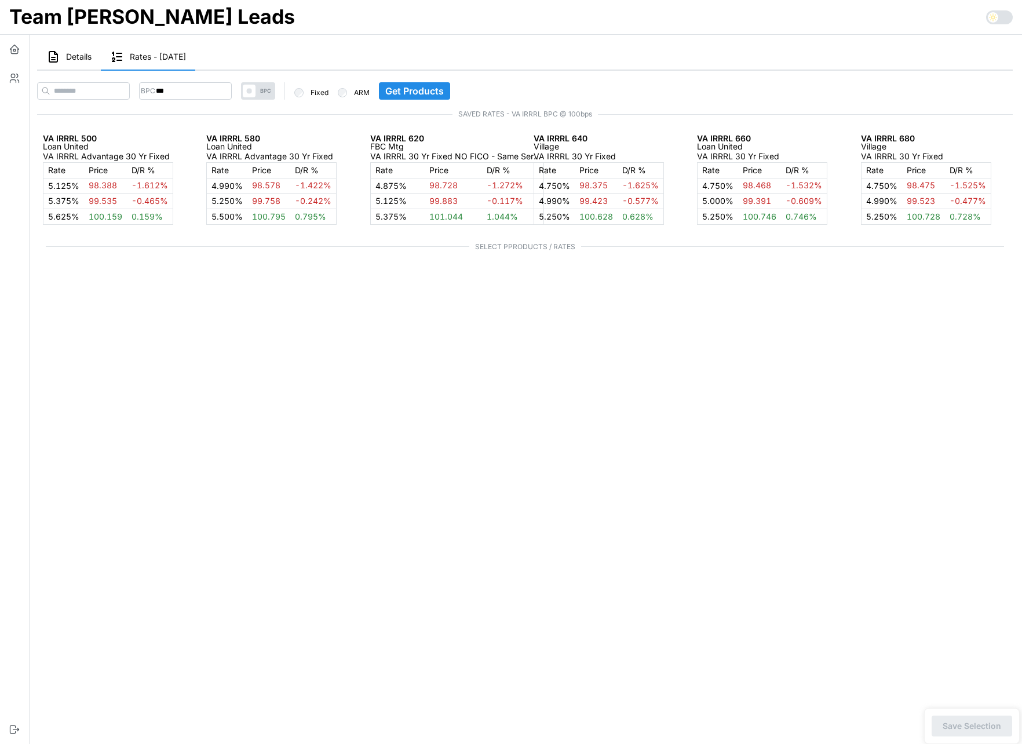
click at [75, 59] on span "Details" at bounding box center [78, 57] width 25 height 8
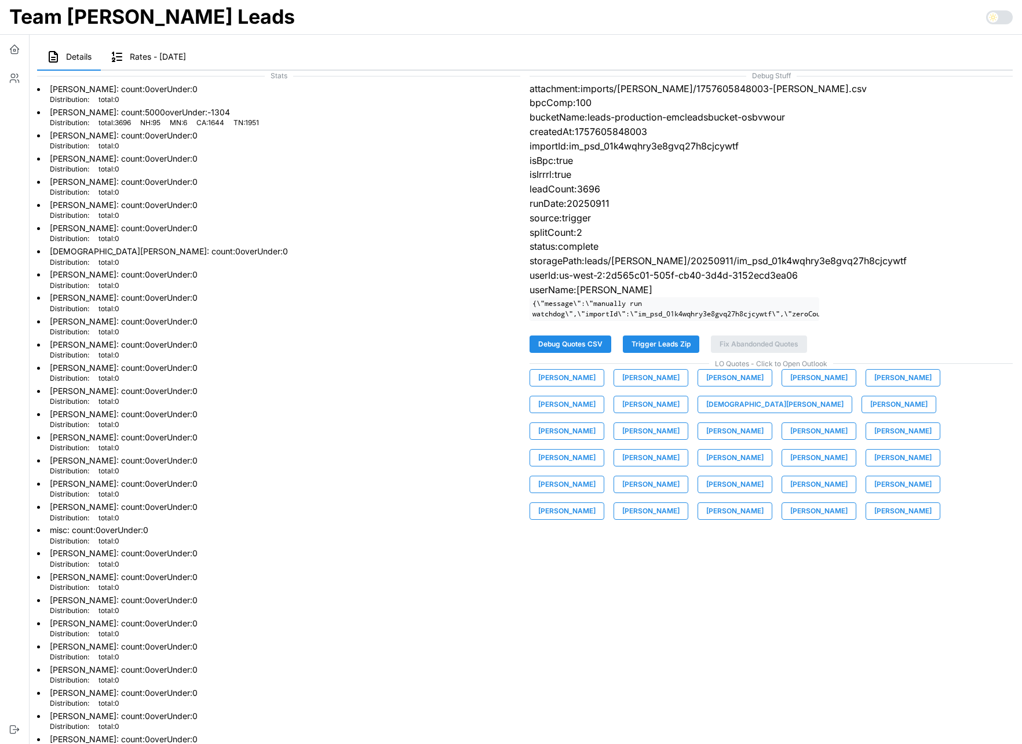
click at [634, 378] on span "[PERSON_NAME]" at bounding box center [650, 378] width 57 height 16
click at [13, 47] on icon "button" at bounding box center [15, 49] width 12 height 12
